Goal: Transaction & Acquisition: Purchase product/service

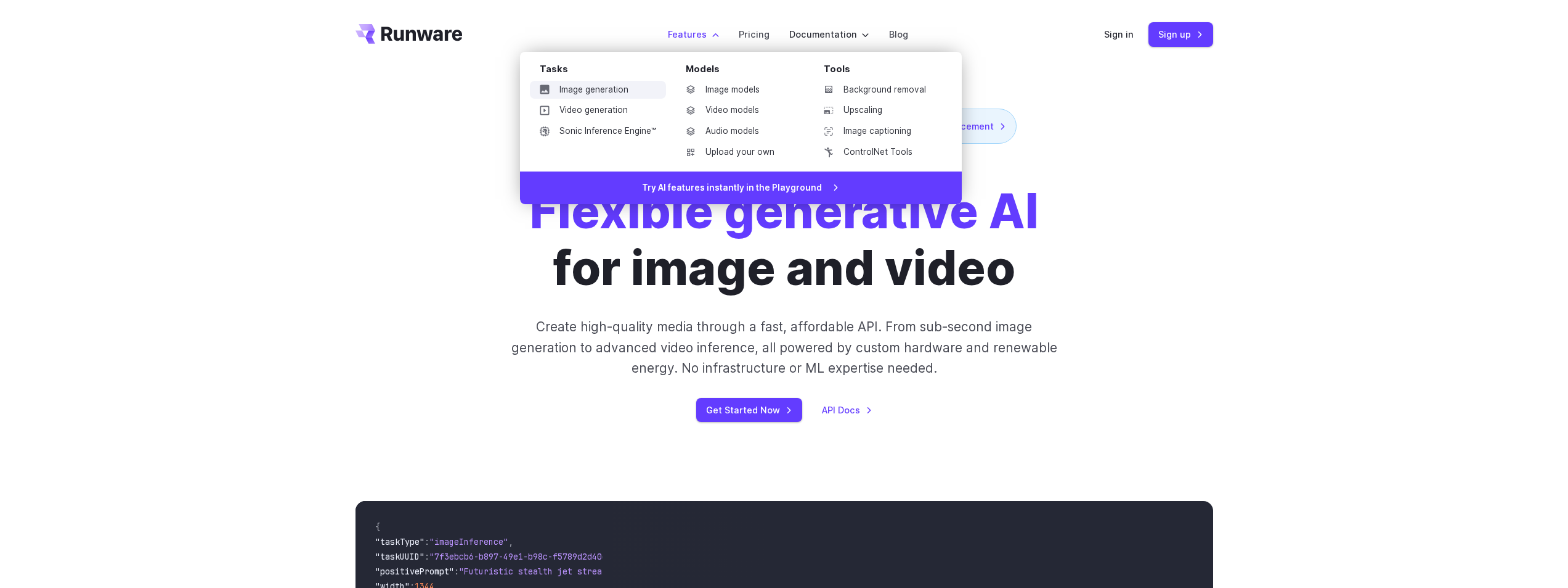
click at [592, 89] on link "Image generation" at bounding box center [597, 90] width 136 height 19
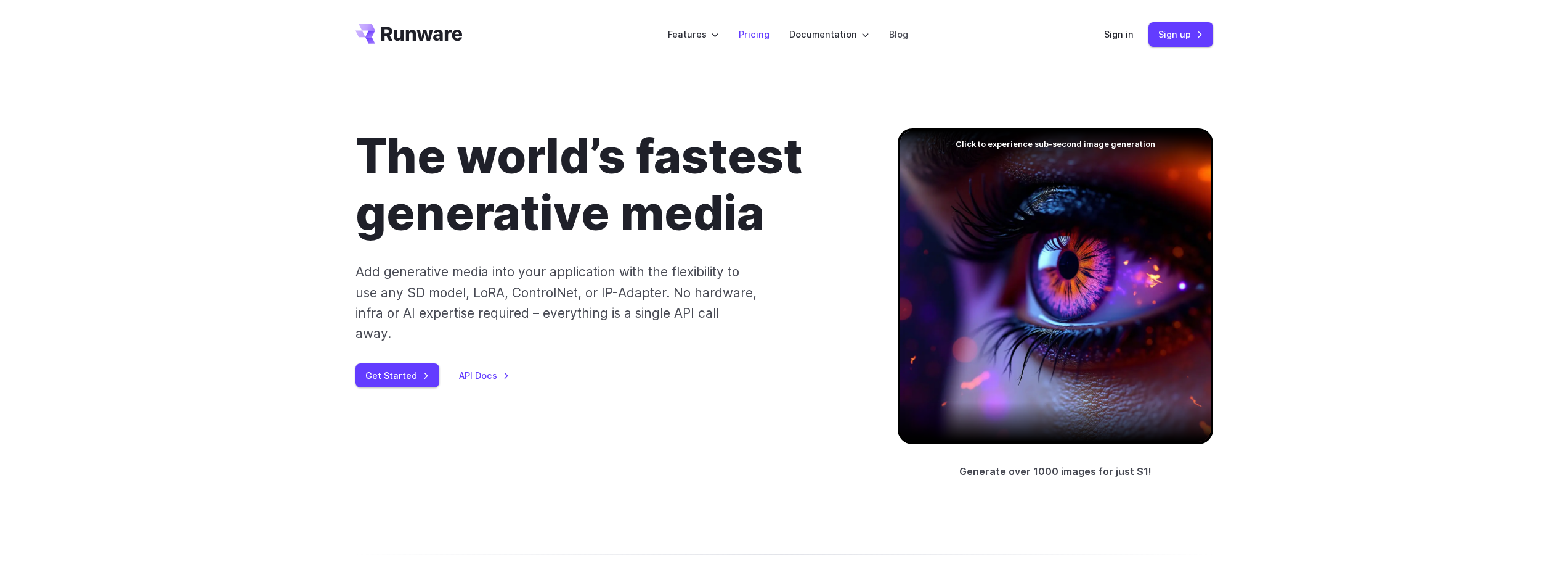
click at [758, 33] on link "Pricing" at bounding box center [754, 34] width 31 height 14
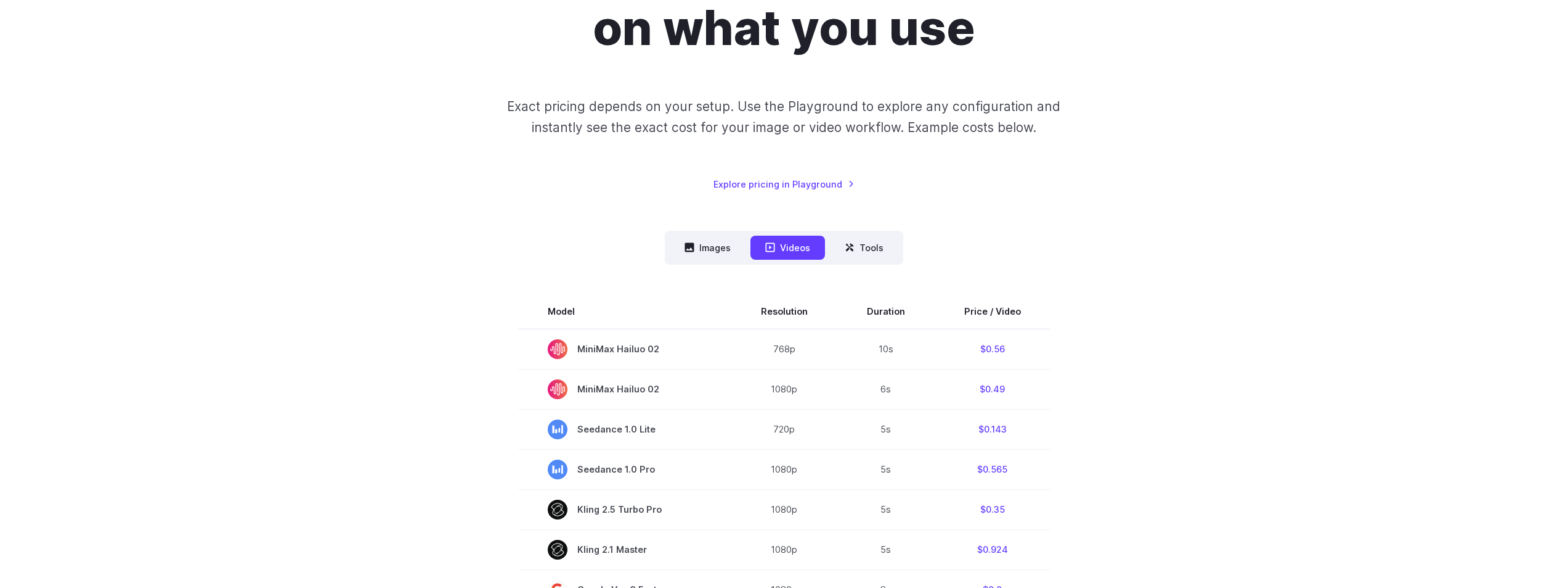
scroll to position [308, 0]
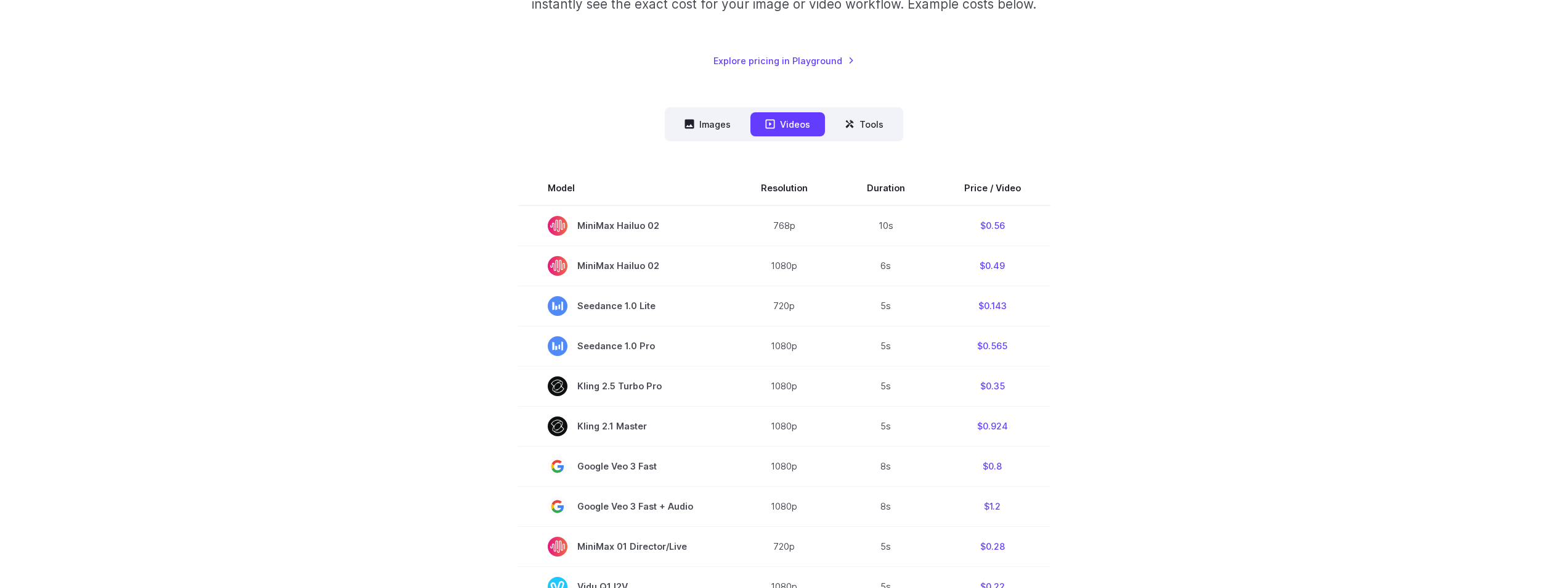
click at [706, 107] on nav "Images Videos Tools ****** ****** *****" at bounding box center [784, 124] width 239 height 34
click at [704, 112] on button "Images" at bounding box center [707, 124] width 76 height 24
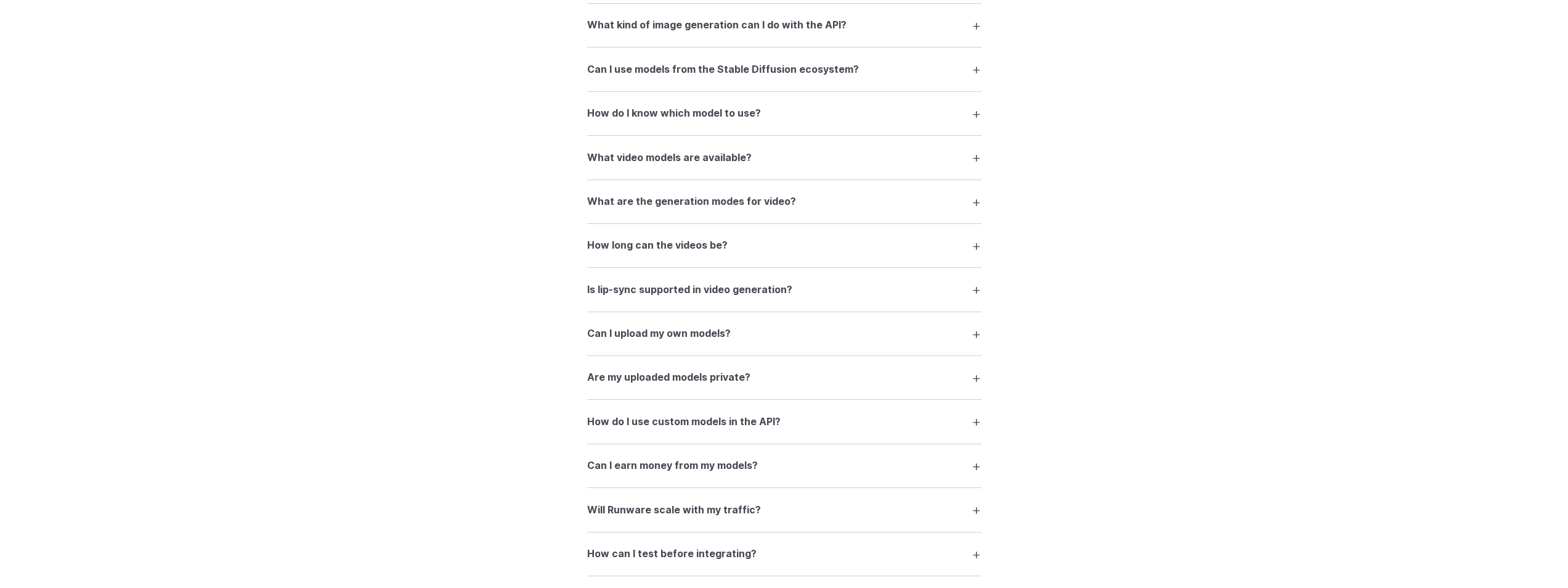
scroll to position [2097, 0]
